Goal: Navigation & Orientation: Find specific page/section

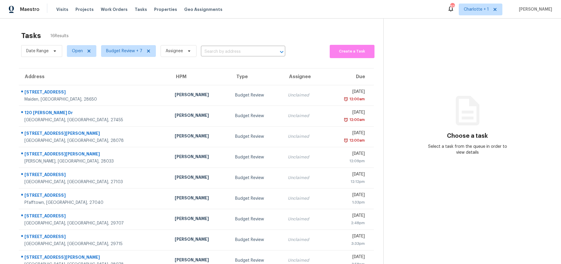
click at [92, 17] on div "Maestro Visits Projects Work Orders Tasks Properties Geo Assignments 82 Charlot…" at bounding box center [280, 9] width 561 height 19
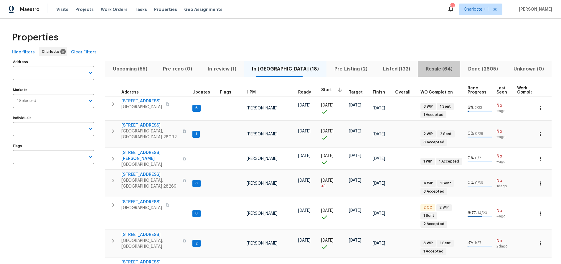
click at [431, 72] on span "Resale (64)" at bounding box center [438, 69] width 35 height 8
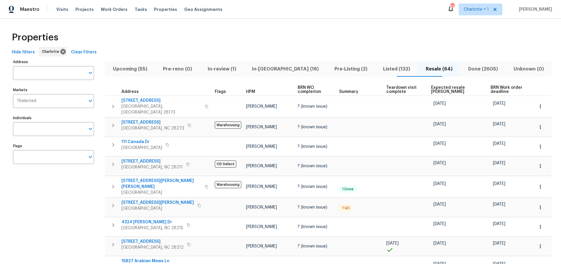
click at [431, 91] on span "Expected resale [PERSON_NAME]" at bounding box center [456, 89] width 50 height 8
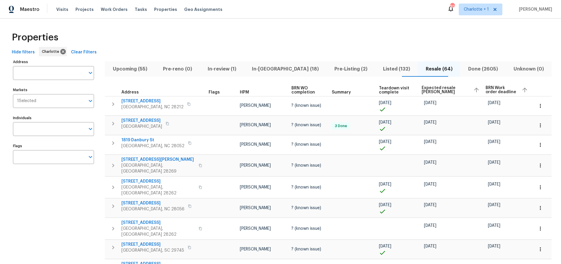
click at [428, 92] on span "Expected resale COE" at bounding box center [445, 90] width 47 height 8
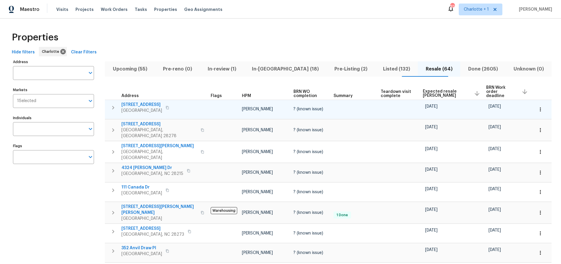
scroll to position [11, 0]
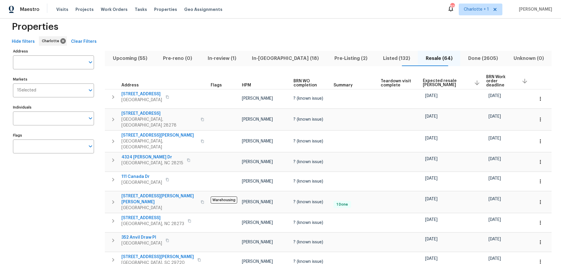
click at [205, 34] on div "Properties" at bounding box center [280, 26] width 542 height 19
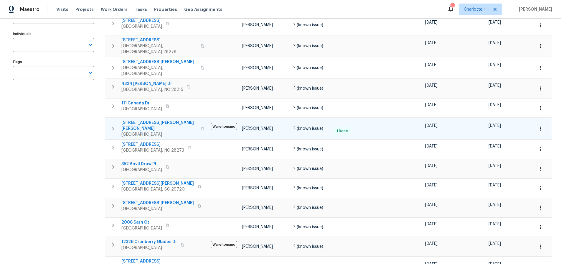
scroll to position [0, 0]
